Goal: Find specific page/section: Find specific page/section

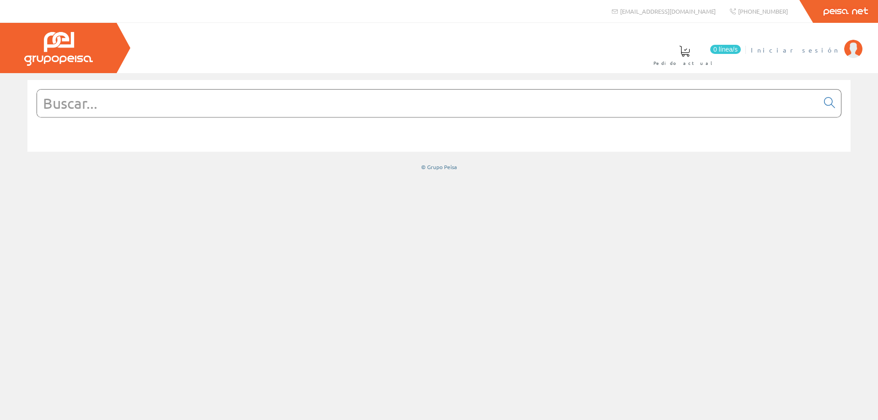
click at [823, 49] on span "Iniciar sesión" at bounding box center [795, 49] width 89 height 9
click at [331, 114] on input "text" at bounding box center [428, 103] width 782 height 27
type input "c"
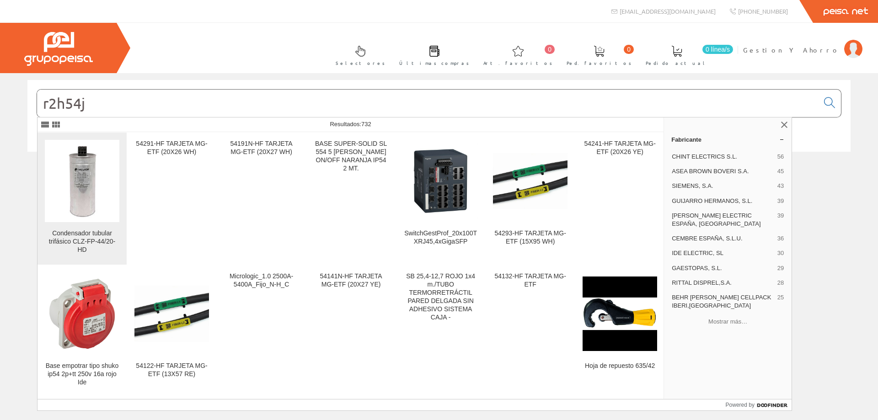
type input "r2h54j"
click at [87, 204] on img at bounding box center [82, 181] width 75 height 75
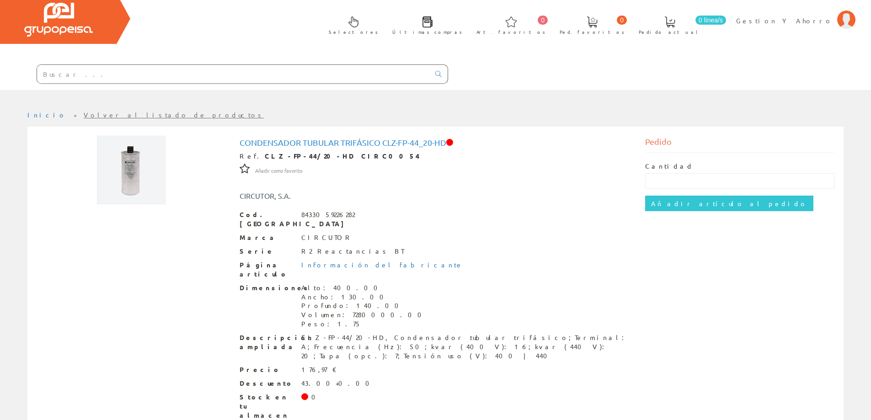
scroll to position [46, 0]
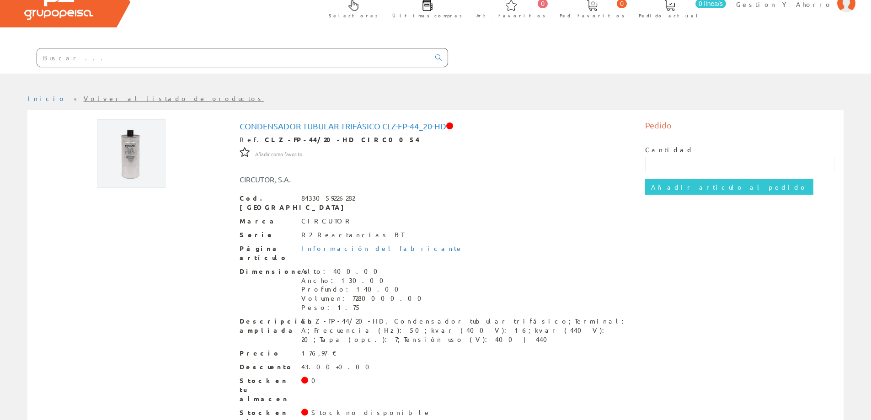
click at [265, 62] on input "text" at bounding box center [233, 57] width 393 height 18
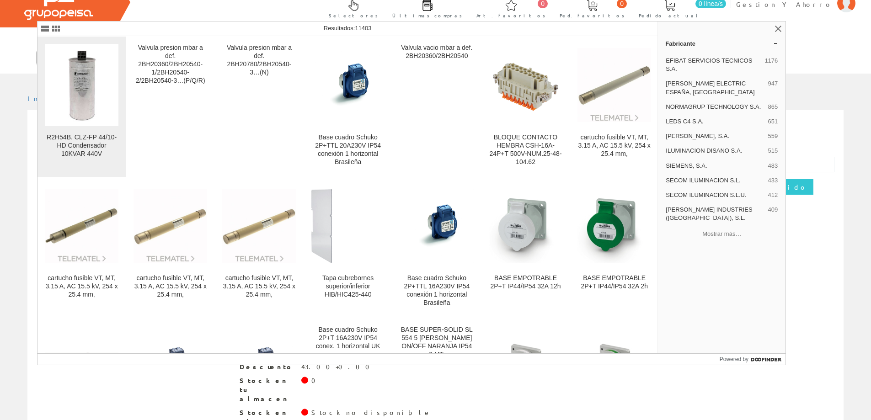
type input "r2h54b"
click at [86, 82] on img at bounding box center [82, 85] width 74 height 74
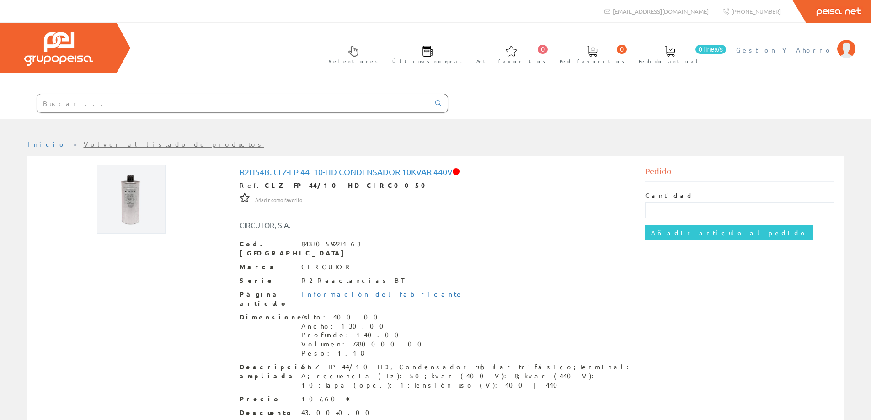
click at [819, 50] on span "Gestion Y Ahorro" at bounding box center [784, 49] width 97 height 9
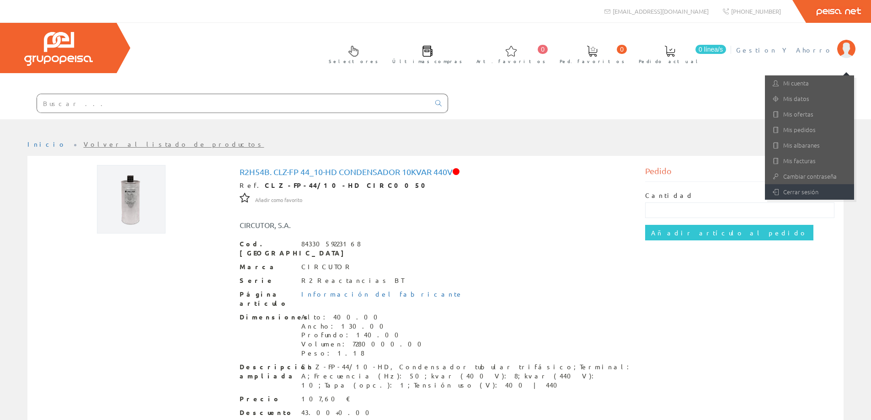
click at [789, 199] on link "Cerrar sesión" at bounding box center [809, 192] width 89 height 16
